Goal: Task Accomplishment & Management: Use online tool/utility

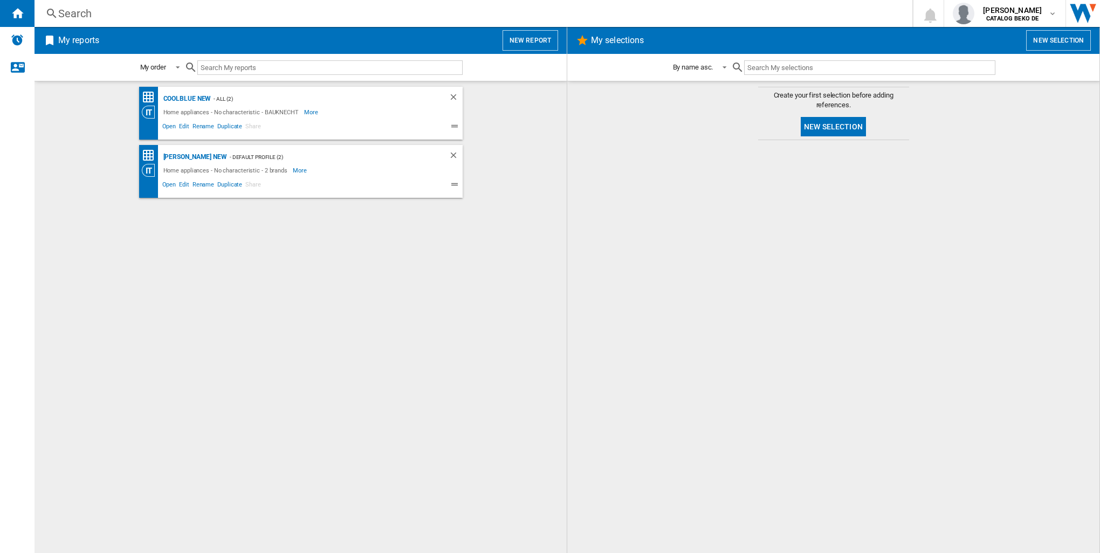
click at [343, 114] on div "Home appliances - No characteristic - BAUKNECHT More Less" at bounding box center [291, 112] width 299 height 13
click at [390, 101] on div "- ALL (2)" at bounding box center [319, 98] width 216 height 13
click at [193, 99] on div "Coolblue new" at bounding box center [186, 98] width 51 height 13
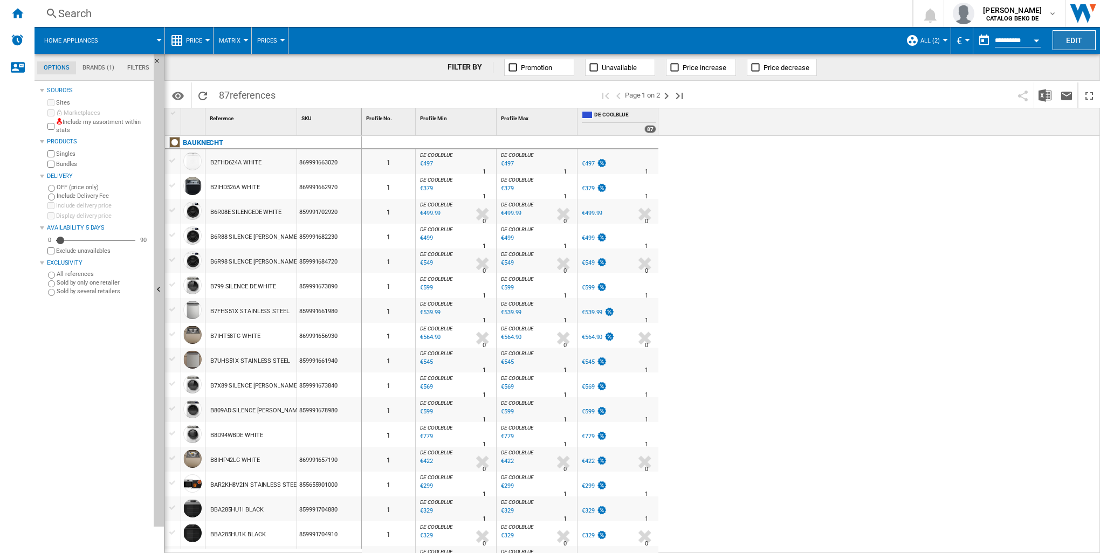
click at [1031, 45] on button "Edit" at bounding box center [1074, 40] width 43 height 20
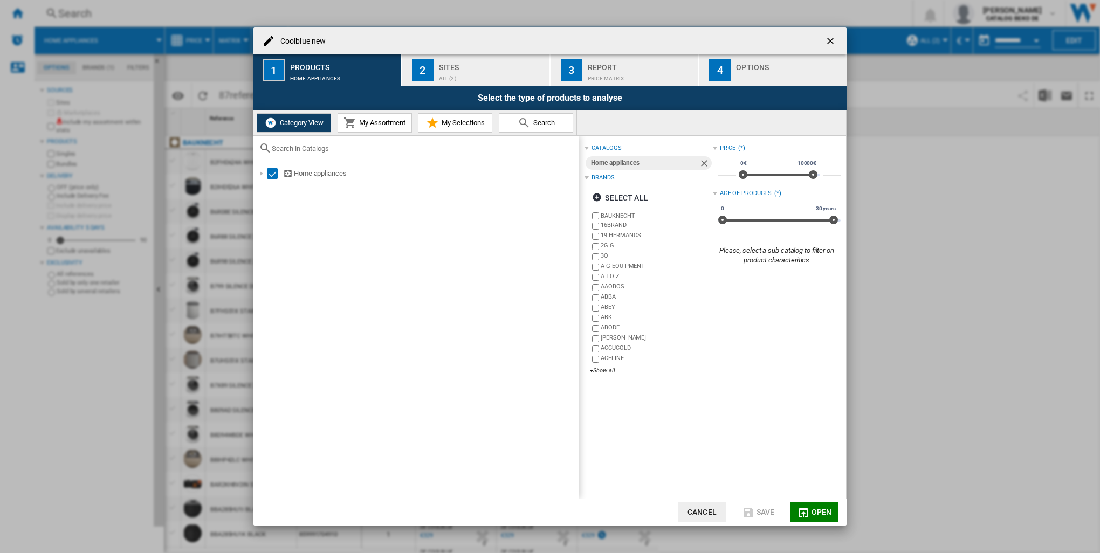
click at [395, 126] on span "My Assortment" at bounding box center [380, 123] width 49 height 8
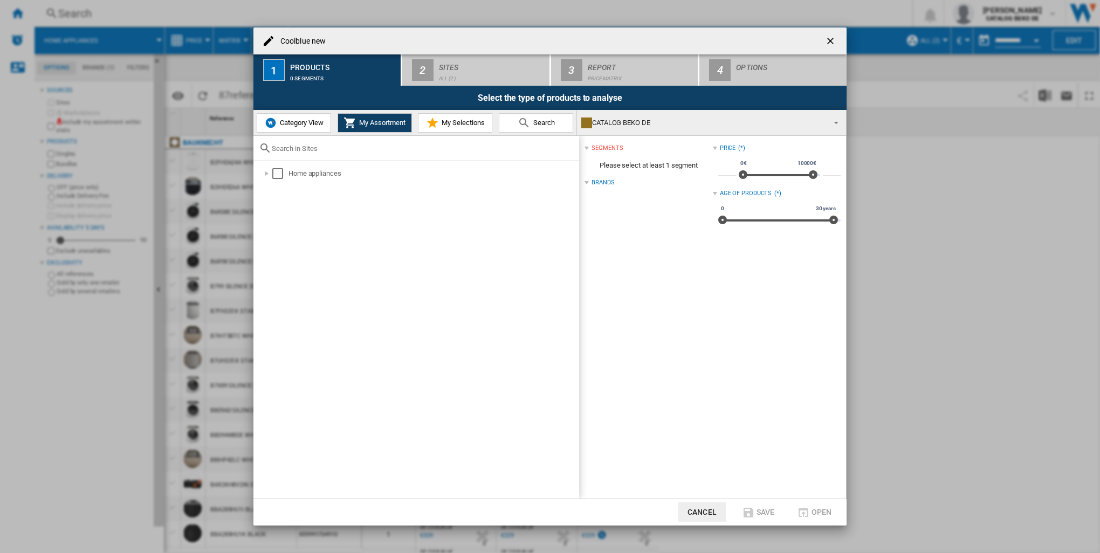
click at [452, 119] on span "My Selections" at bounding box center [462, 123] width 46 height 8
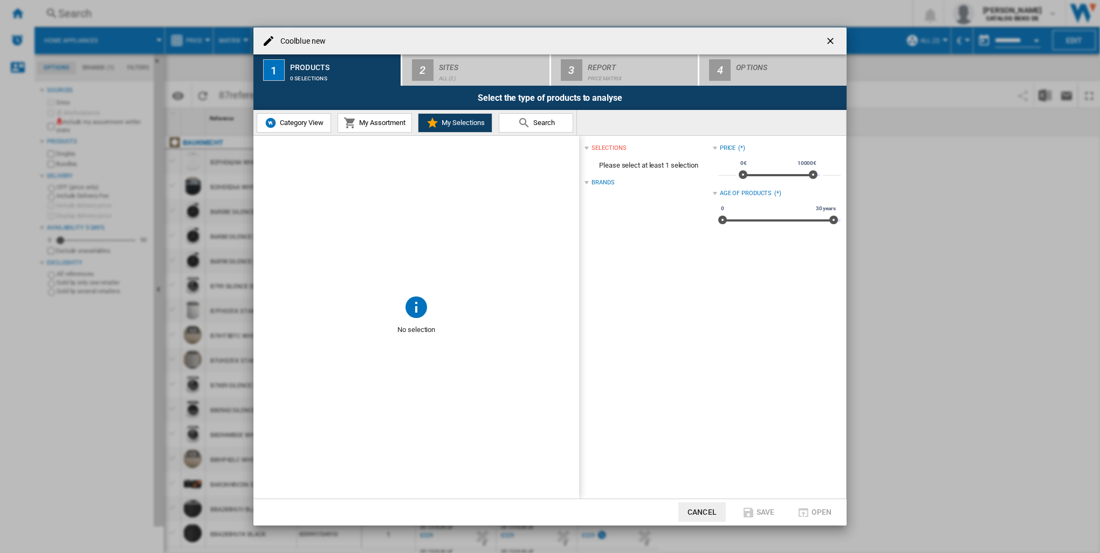
click at [522, 127] on md-icon at bounding box center [524, 122] width 13 height 13
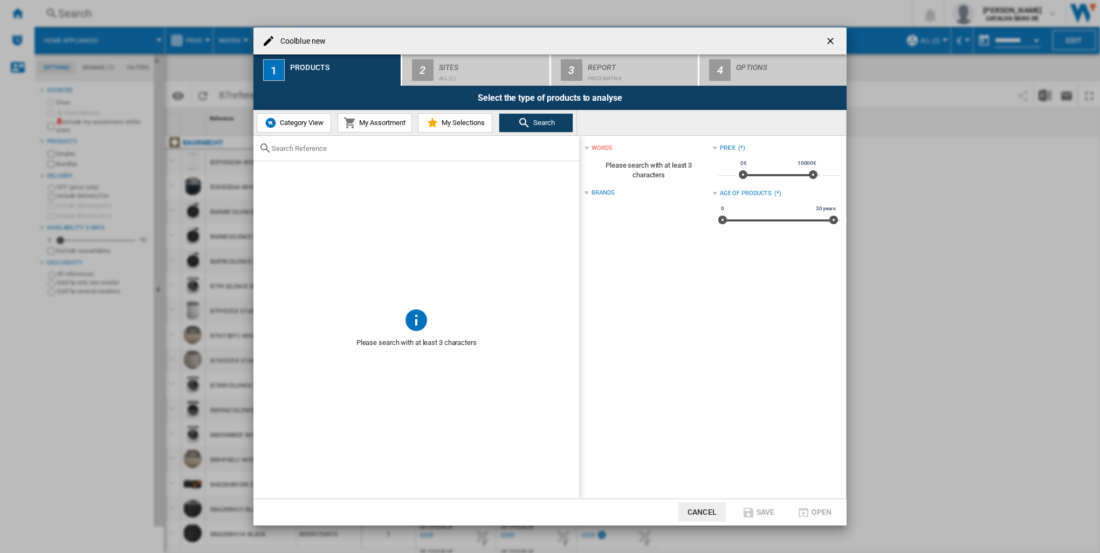
click at [300, 120] on span "Category View" at bounding box center [300, 123] width 46 height 8
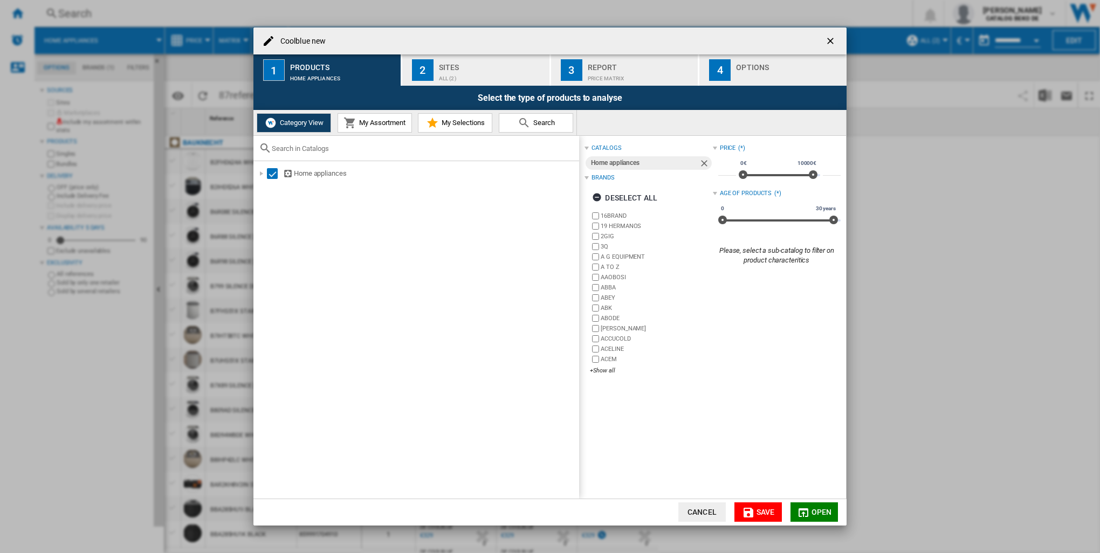
click at [435, 72] on button "2 Sites ALL (2)" at bounding box center [476, 69] width 148 height 31
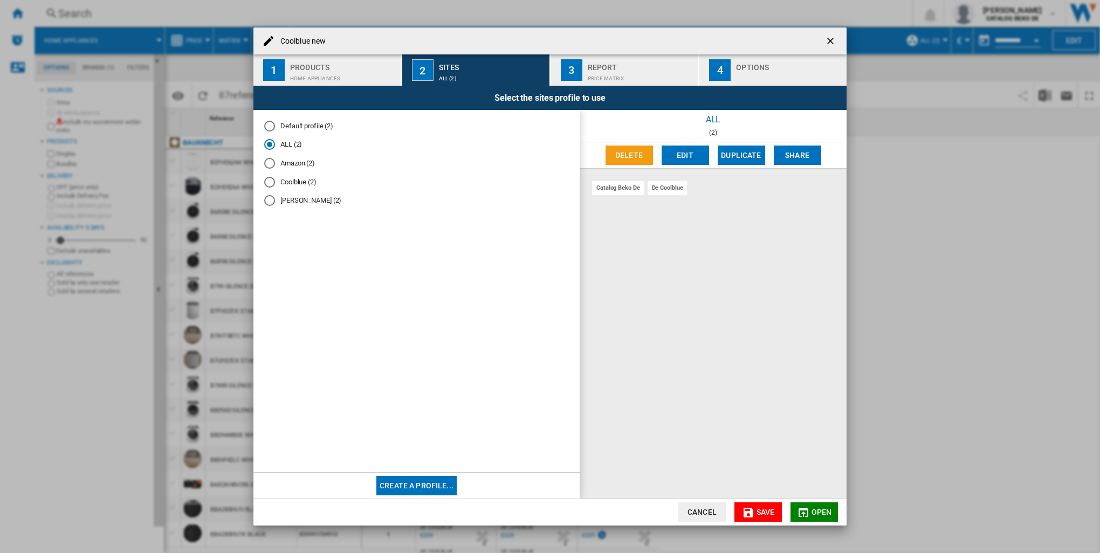
click at [284, 145] on md-radio-button "ALL (2)" at bounding box center [416, 145] width 305 height 10
click at [628, 68] on div "Report" at bounding box center [641, 64] width 106 height 11
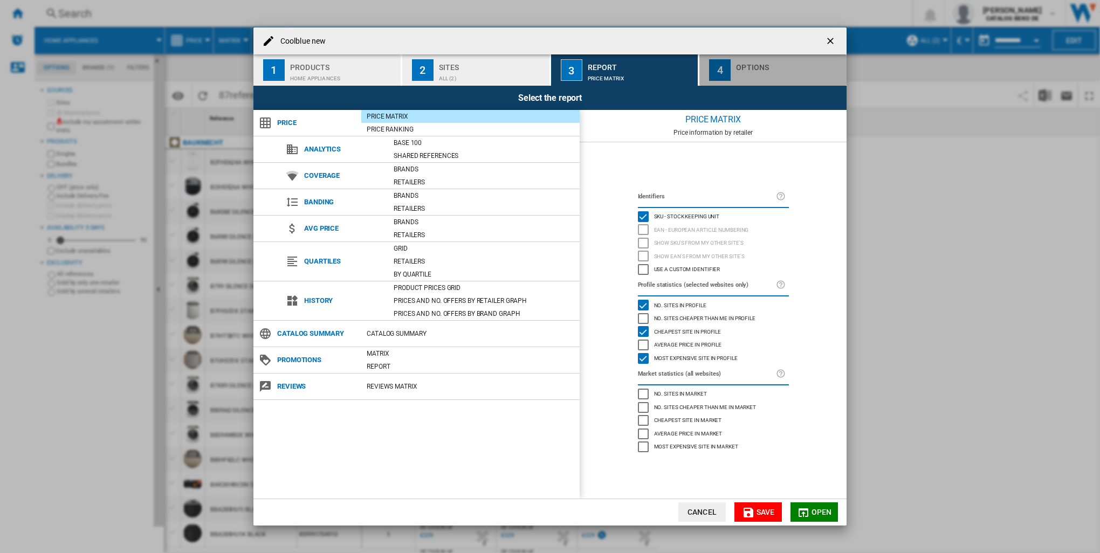
click at [750, 69] on div "Options" at bounding box center [789, 64] width 106 height 11
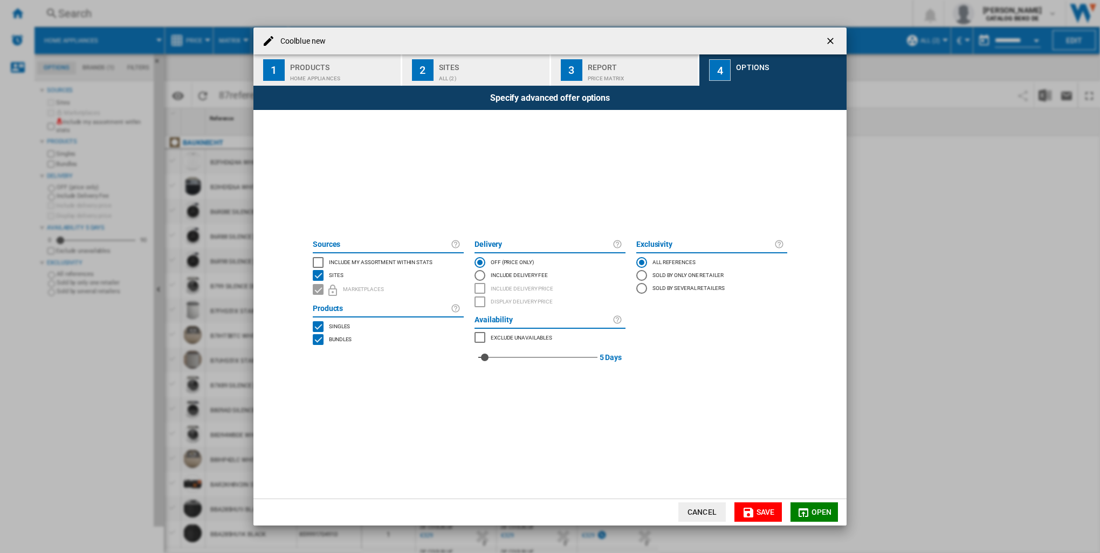
click at [830, 39] on ng-md-icon "getI18NText('BUTTONS.CLOSE_DIALOG')" at bounding box center [831, 42] width 13 height 13
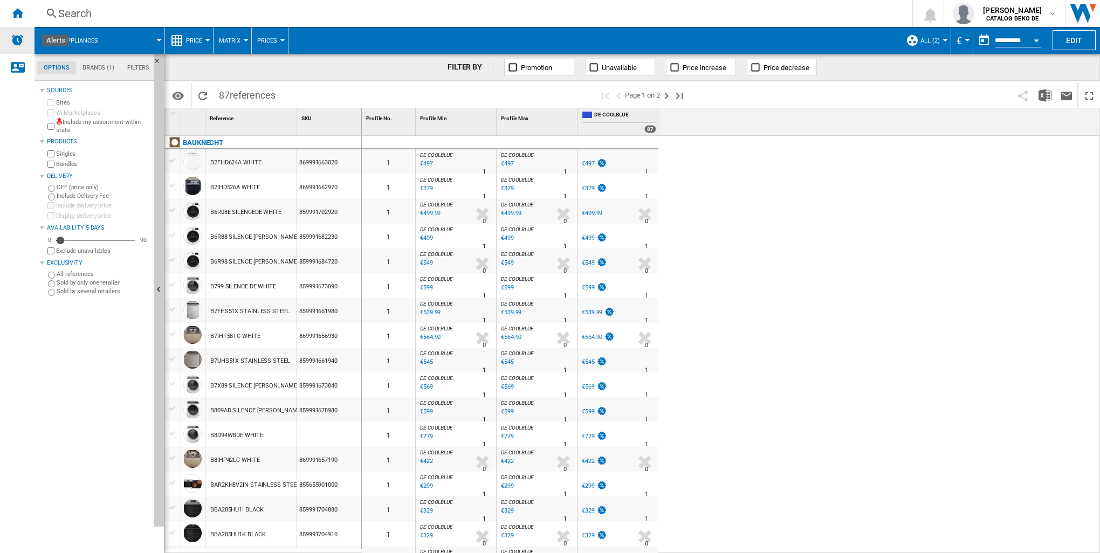
click at [13, 39] on img "Alerts" at bounding box center [17, 39] width 13 height 13
click at [1031, 40] on button "Edit" at bounding box center [1074, 40] width 43 height 20
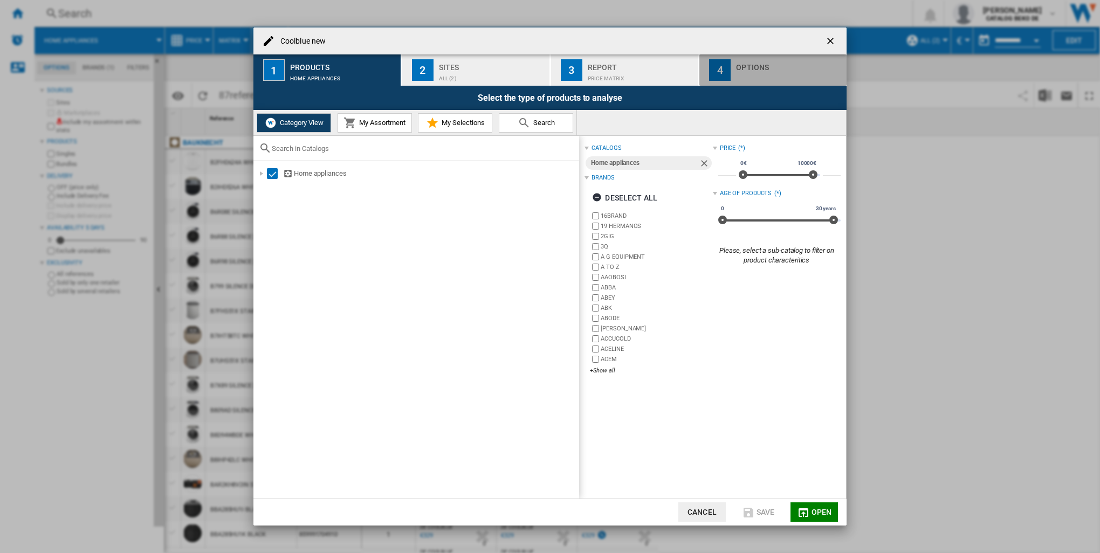
click at [766, 75] on div "Coolblue new ..." at bounding box center [789, 75] width 106 height 11
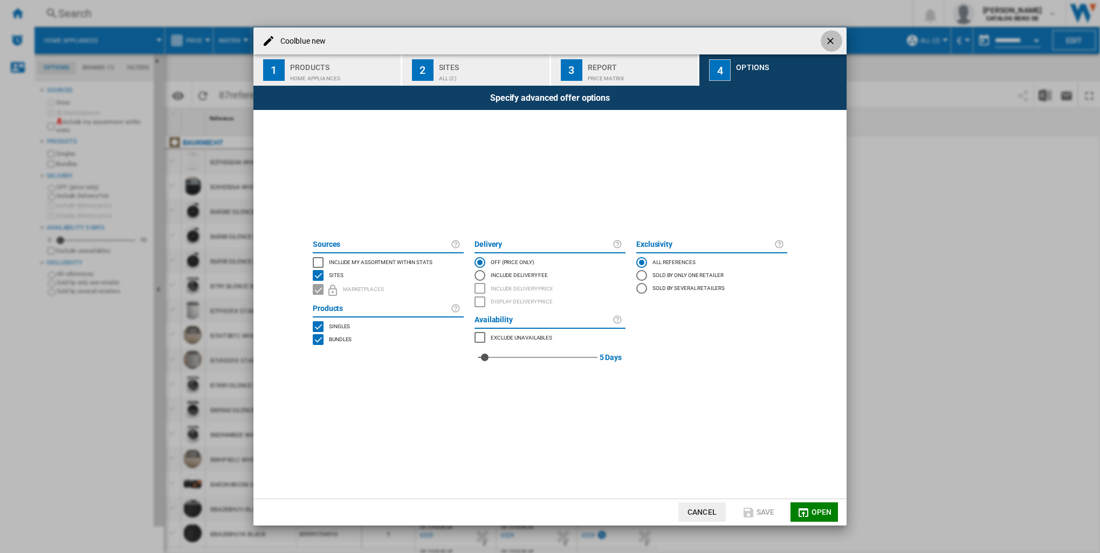
click at [833, 38] on ng-md-icon "getI18NText('BUTTONS.CLOSE_DIALOG')" at bounding box center [831, 42] width 13 height 13
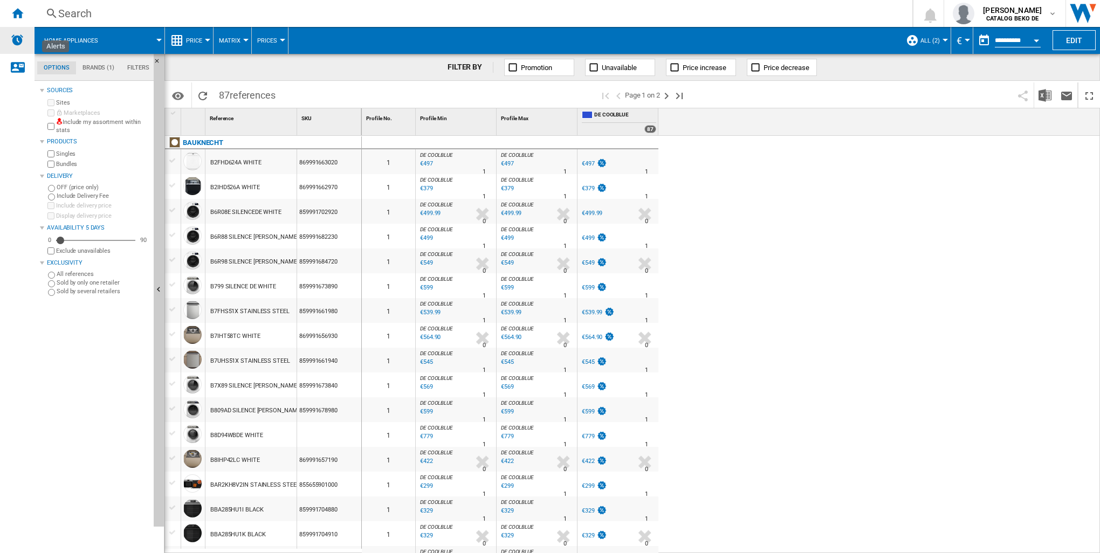
click at [15, 40] on img "Alerts" at bounding box center [17, 39] width 13 height 13
click at [18, 20] on div "Home" at bounding box center [17, 13] width 35 height 27
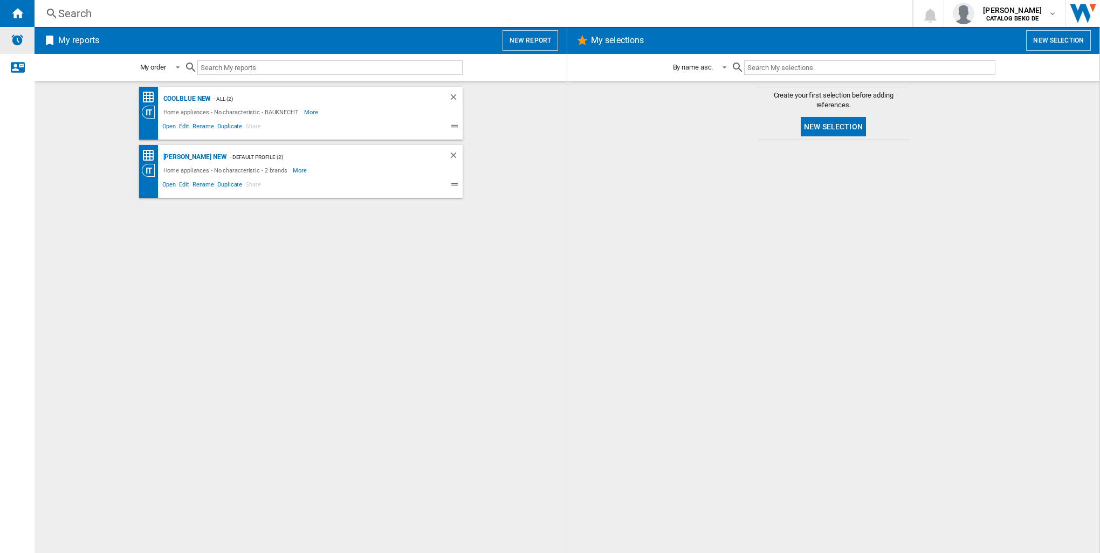
click at [15, 36] on img "Alerts" at bounding box center [17, 39] width 13 height 13
click at [22, 19] on div "Home" at bounding box center [17, 13] width 35 height 27
click at [18, 38] on img "Alerts" at bounding box center [17, 39] width 13 height 13
click at [68, 42] on h2 "My reports" at bounding box center [78, 40] width 45 height 20
click at [71, 16] on div "Search" at bounding box center [471, 13] width 826 height 15
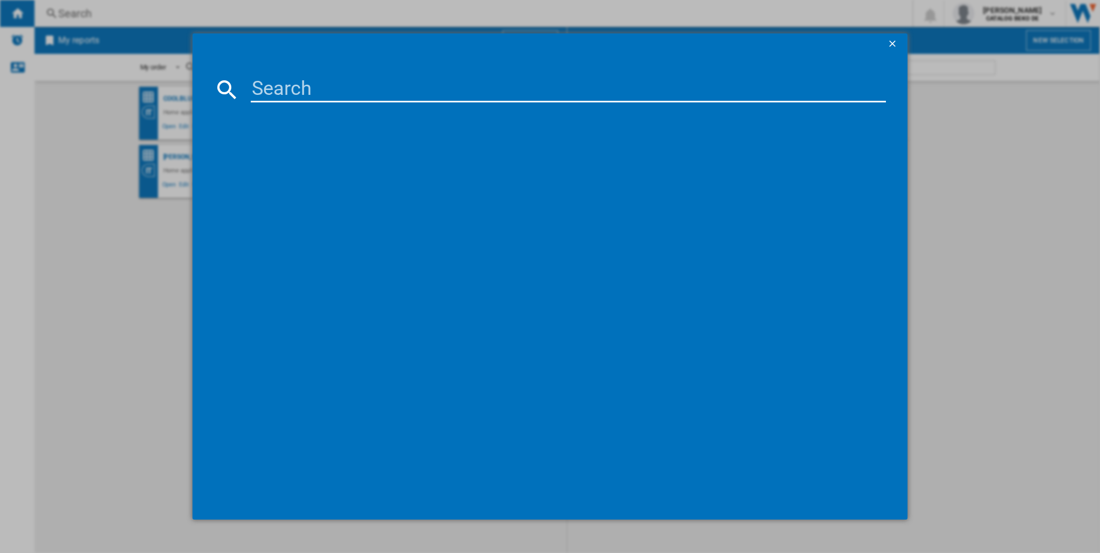
click at [115, 193] on div at bounding box center [550, 276] width 1100 height 553
click at [893, 40] on ng-md-icon "getI18NText('BUTTONS.CLOSE_DIALOG')" at bounding box center [893, 44] width 13 height 13
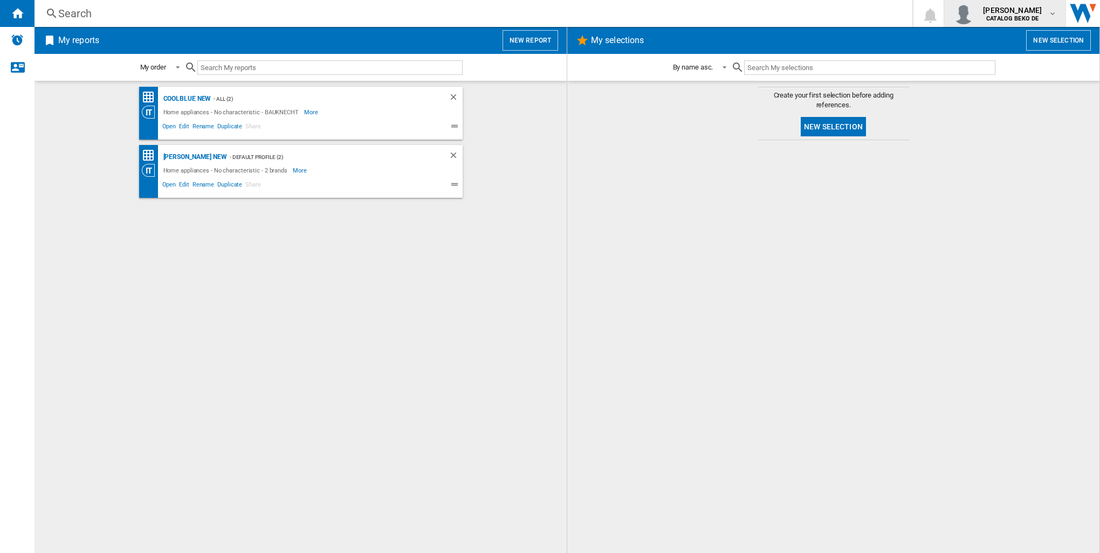
click at [1031, 15] on md-icon "button" at bounding box center [1052, 13] width 9 height 9
click at [992, 91] on button "Logout" at bounding box center [1007, 95] width 112 height 22
